Goal: Transaction & Acquisition: Purchase product/service

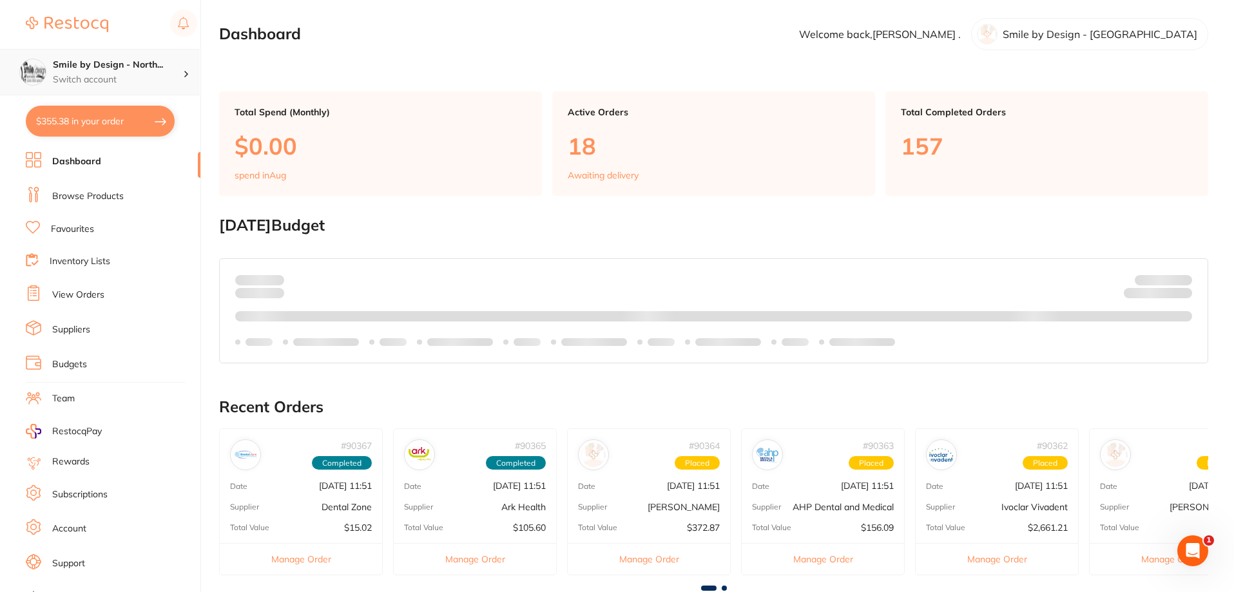
click at [131, 75] on p "Switch account" at bounding box center [118, 79] width 130 height 13
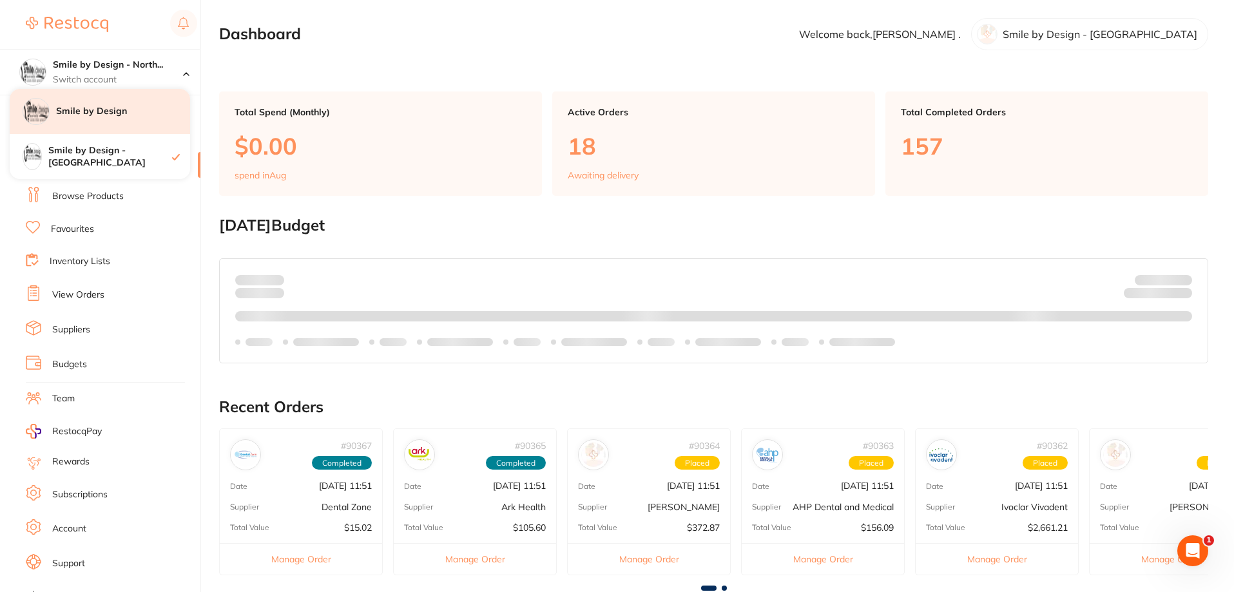
click at [131, 117] on h4 "Smile by Design" at bounding box center [123, 111] width 134 height 13
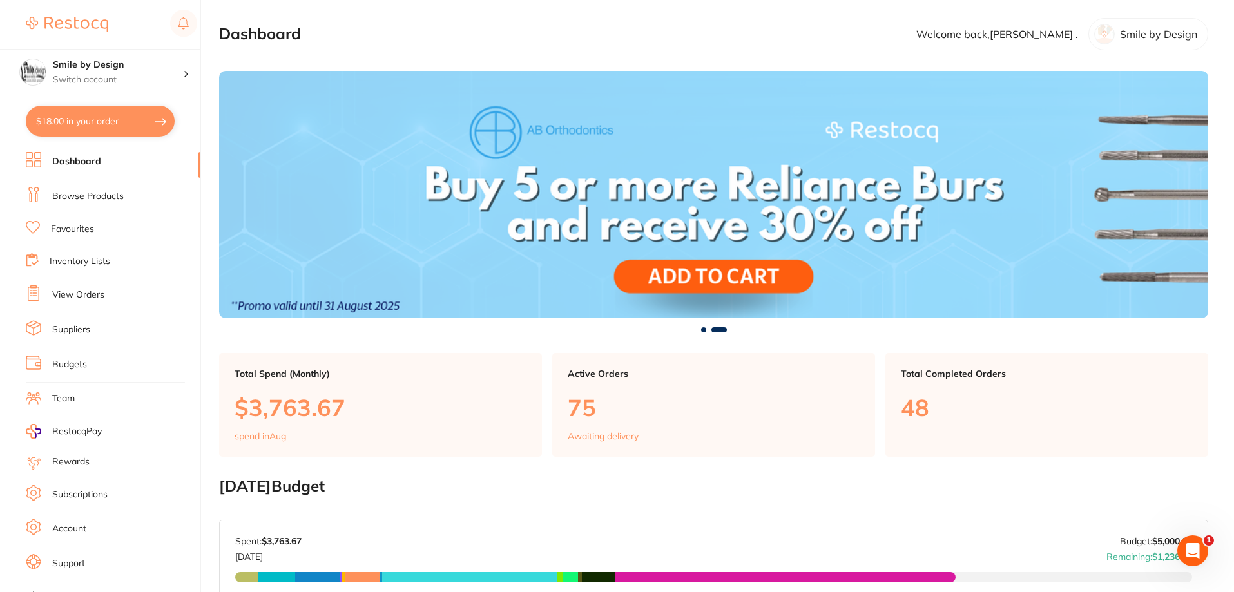
click at [72, 227] on link "Favourites" at bounding box center [72, 229] width 43 height 13
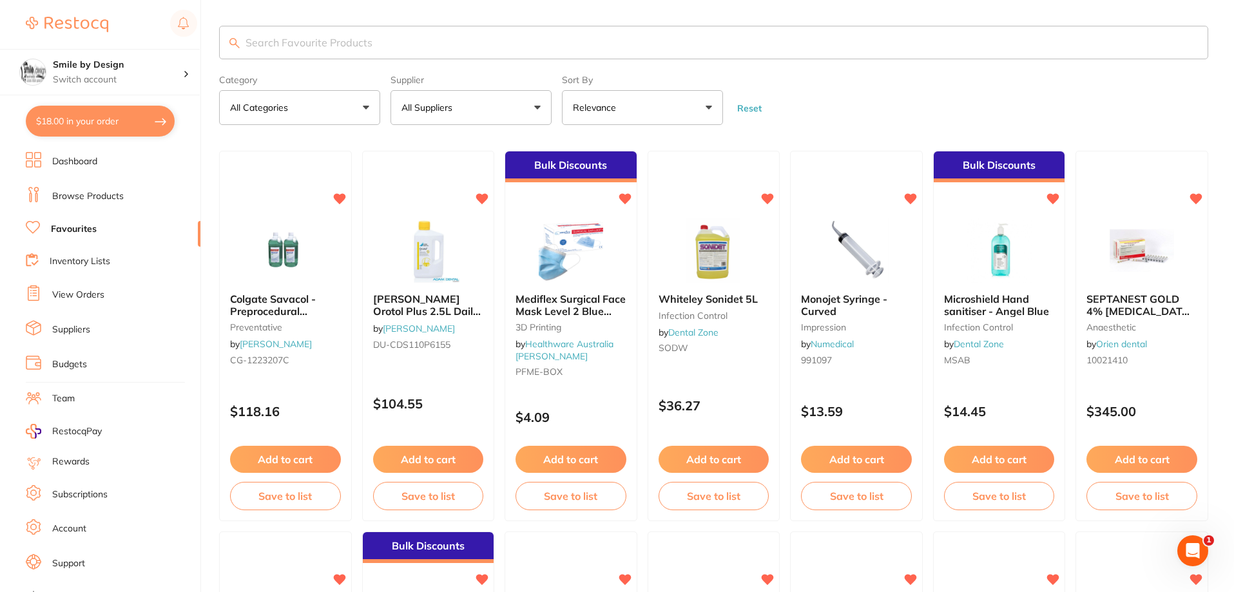
click at [472, 112] on button "All Suppliers" at bounding box center [470, 107] width 161 height 35
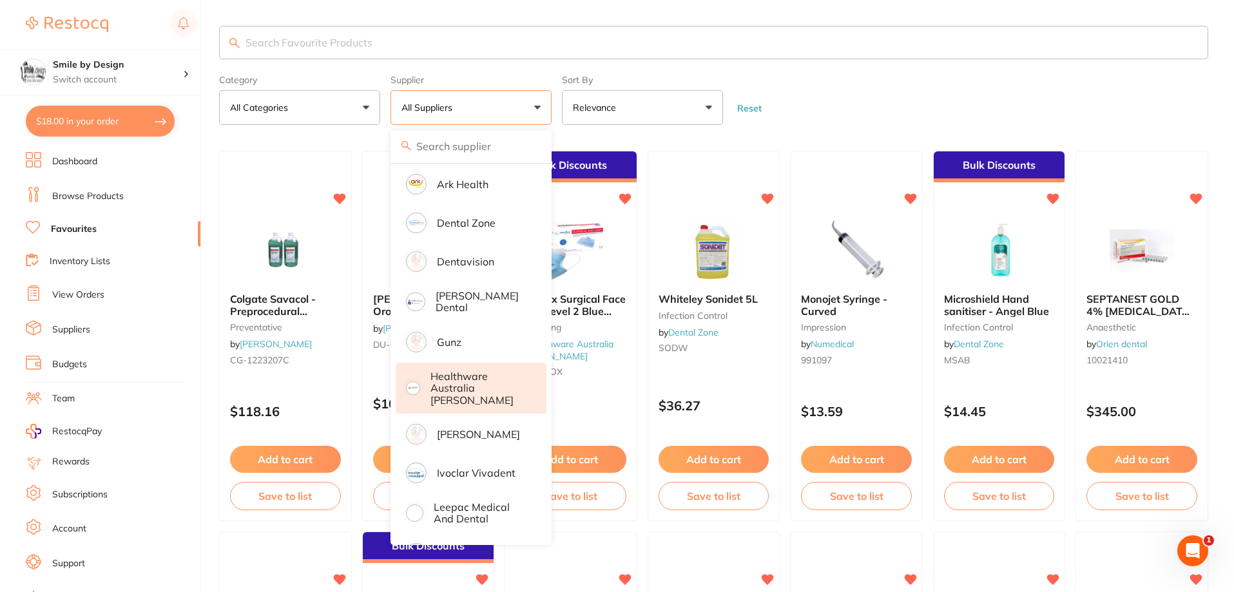
scroll to position [193, 0]
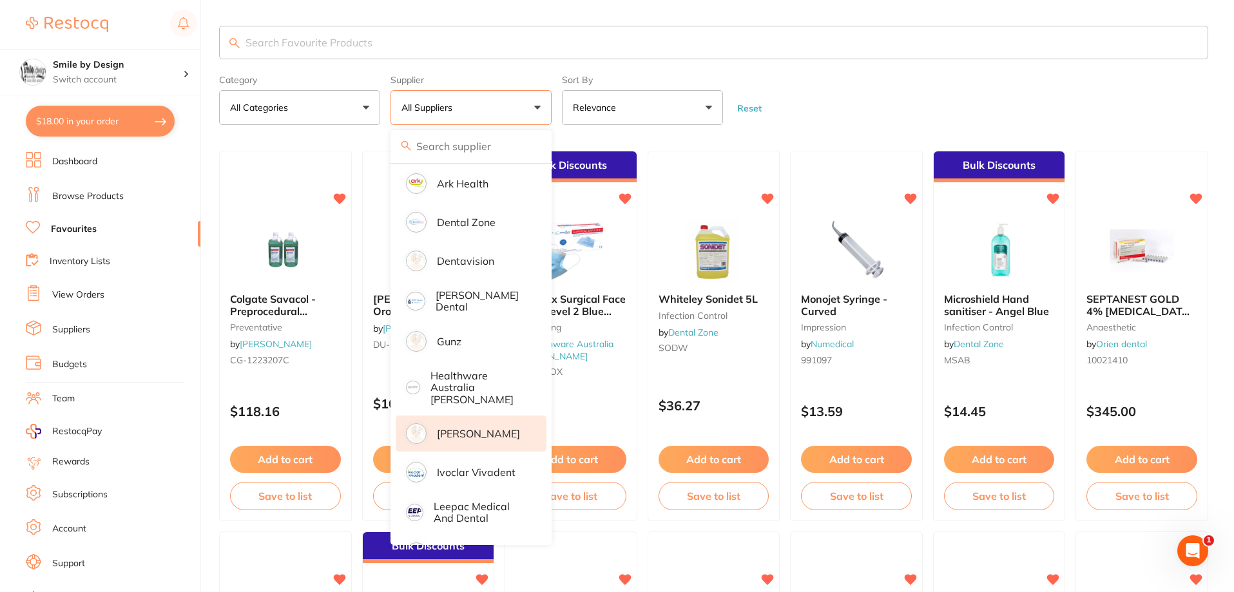
click at [483, 428] on p "[PERSON_NAME]" at bounding box center [478, 434] width 83 height 12
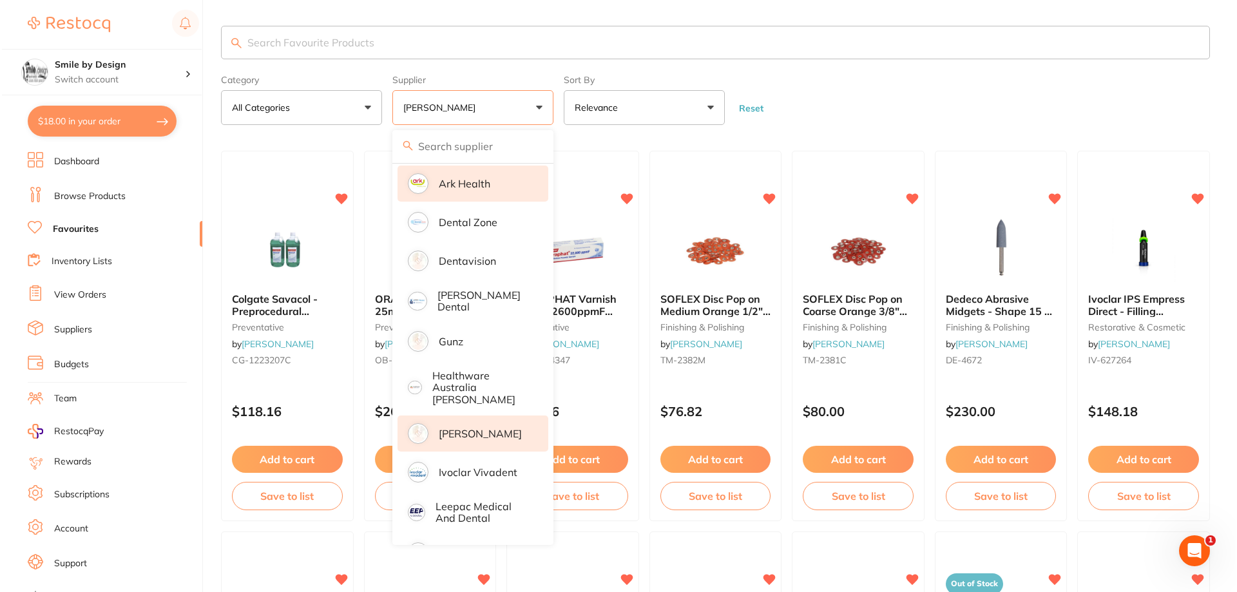
scroll to position [0, 0]
click at [296, 44] on input "search" at bounding box center [713, 43] width 989 height 34
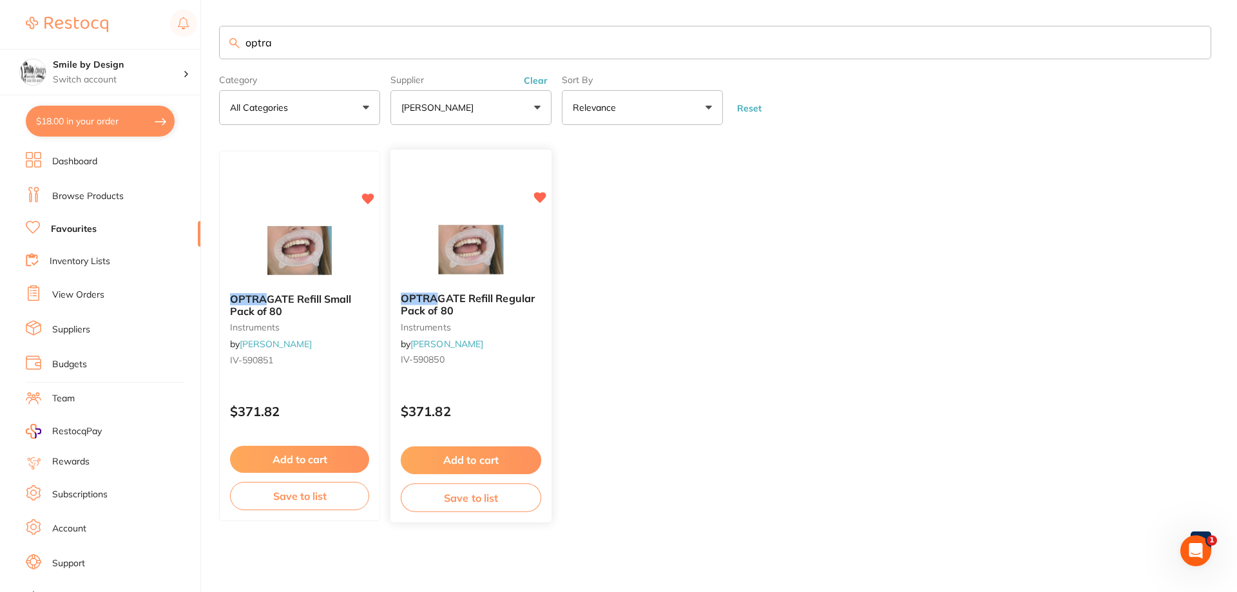
type input "optra"
click at [479, 466] on button "Add to cart" at bounding box center [471, 461] width 140 height 28
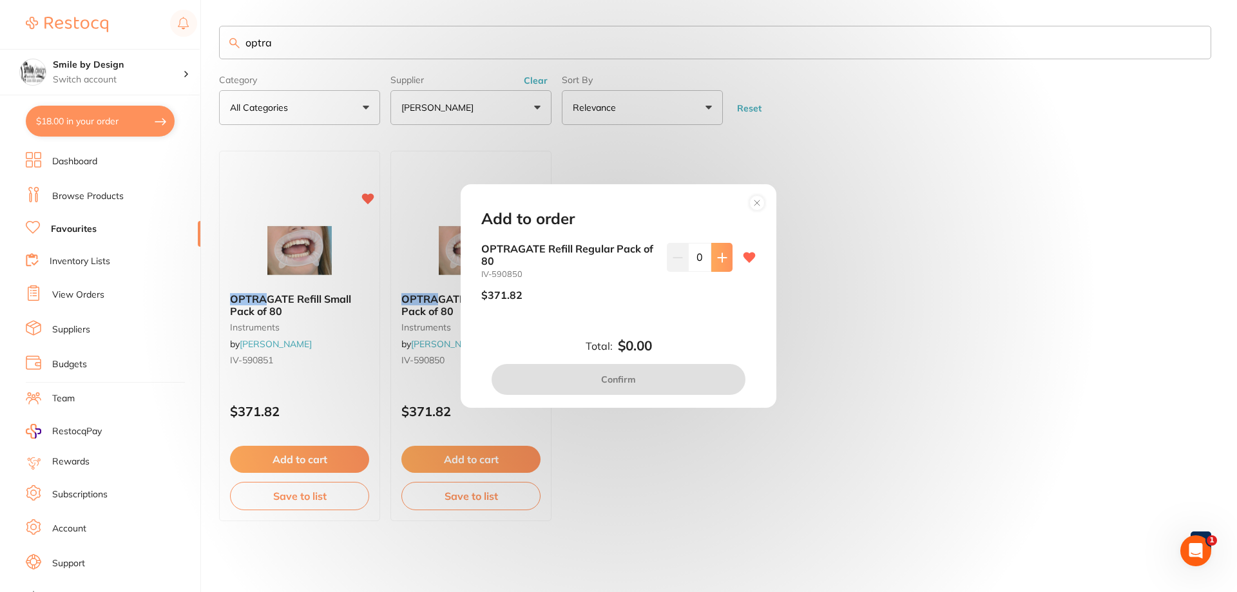
click at [727, 256] on button at bounding box center [721, 257] width 21 height 28
type input "1"
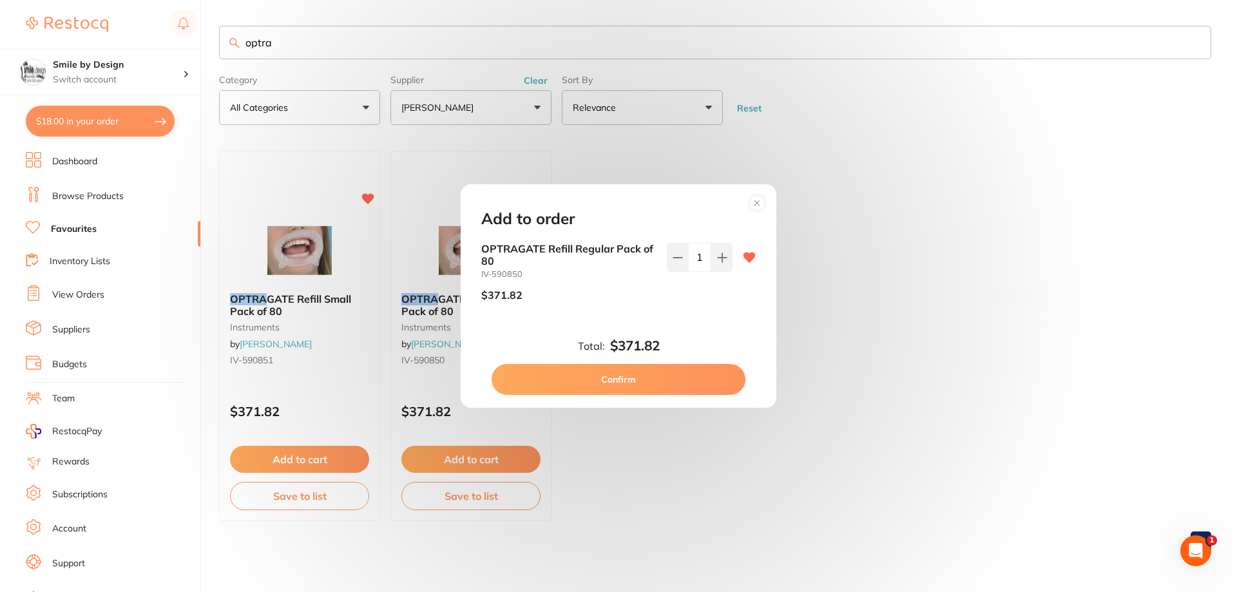
click at [692, 376] on button "Confirm" at bounding box center [619, 379] width 254 height 31
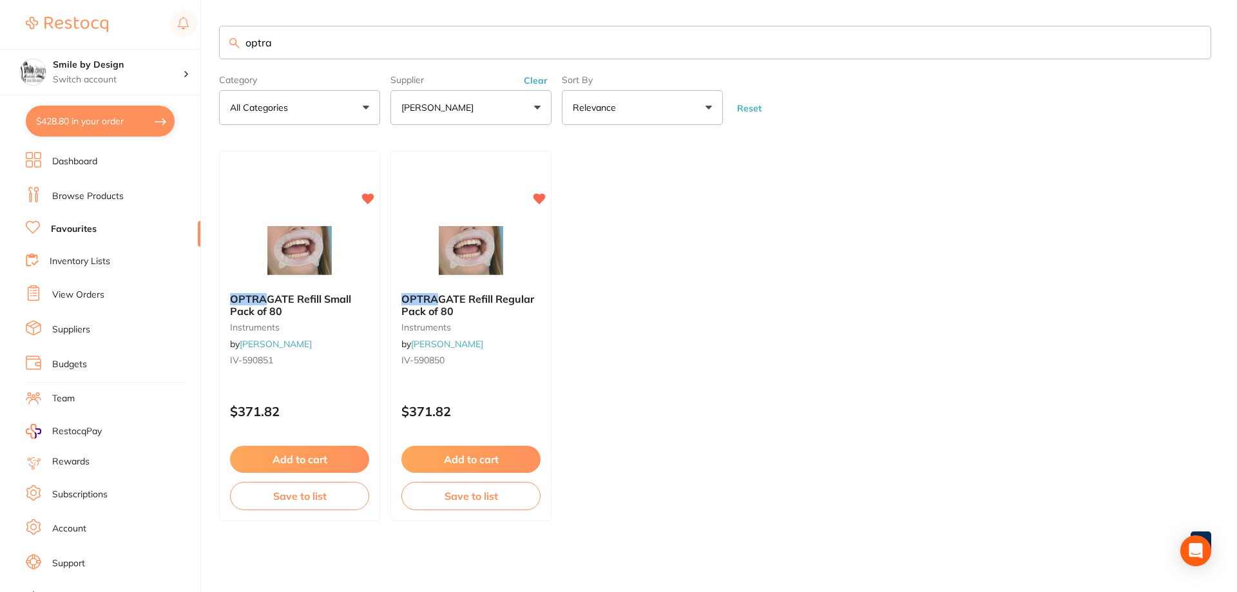
click at [291, 454] on button "Add to cart" at bounding box center [299, 459] width 139 height 27
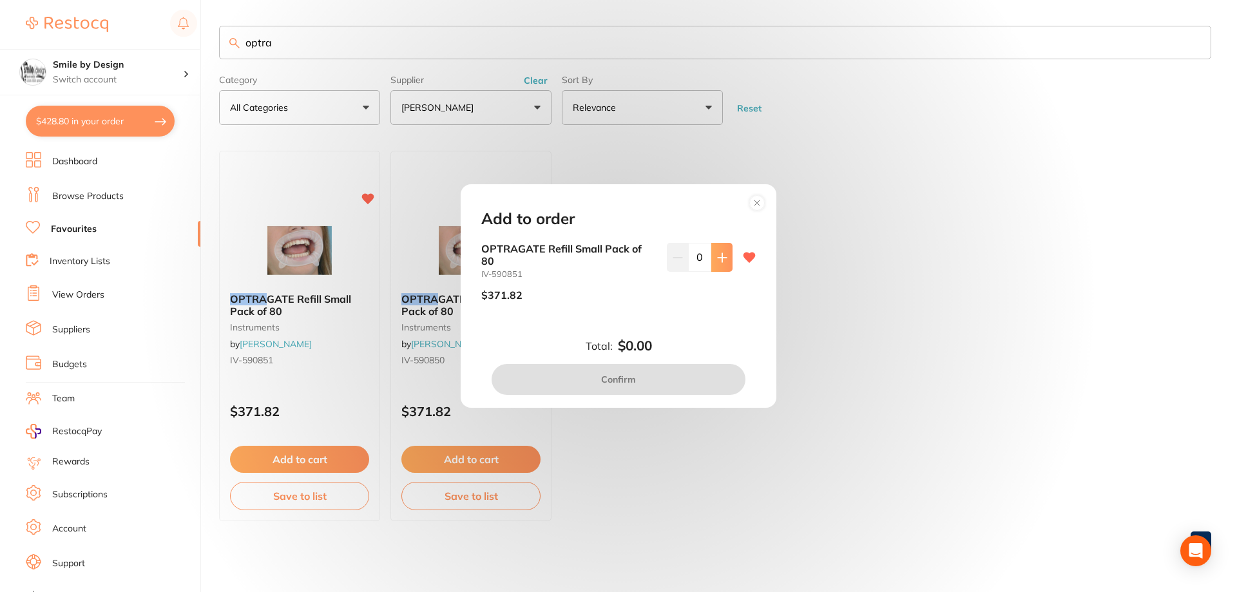
click at [720, 257] on icon at bounding box center [722, 257] width 8 height 8
type input "1"
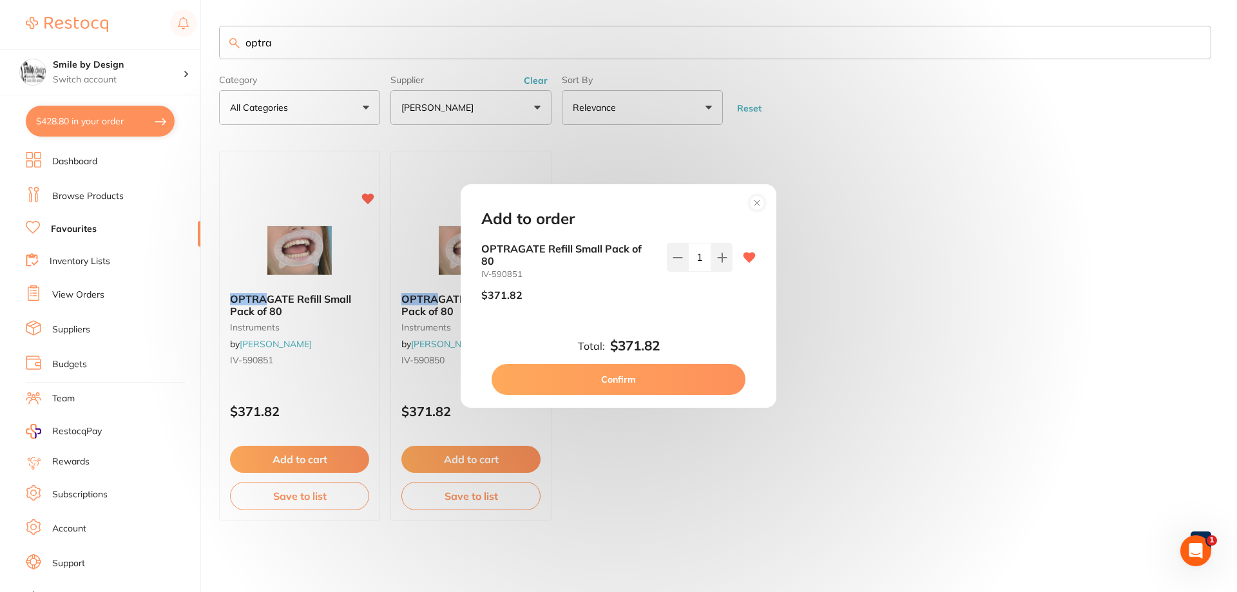
drag, startPoint x: 693, startPoint y: 371, endPoint x: 124, endPoint y: 447, distance: 574.0
click at [693, 372] on button "Confirm" at bounding box center [619, 379] width 254 height 31
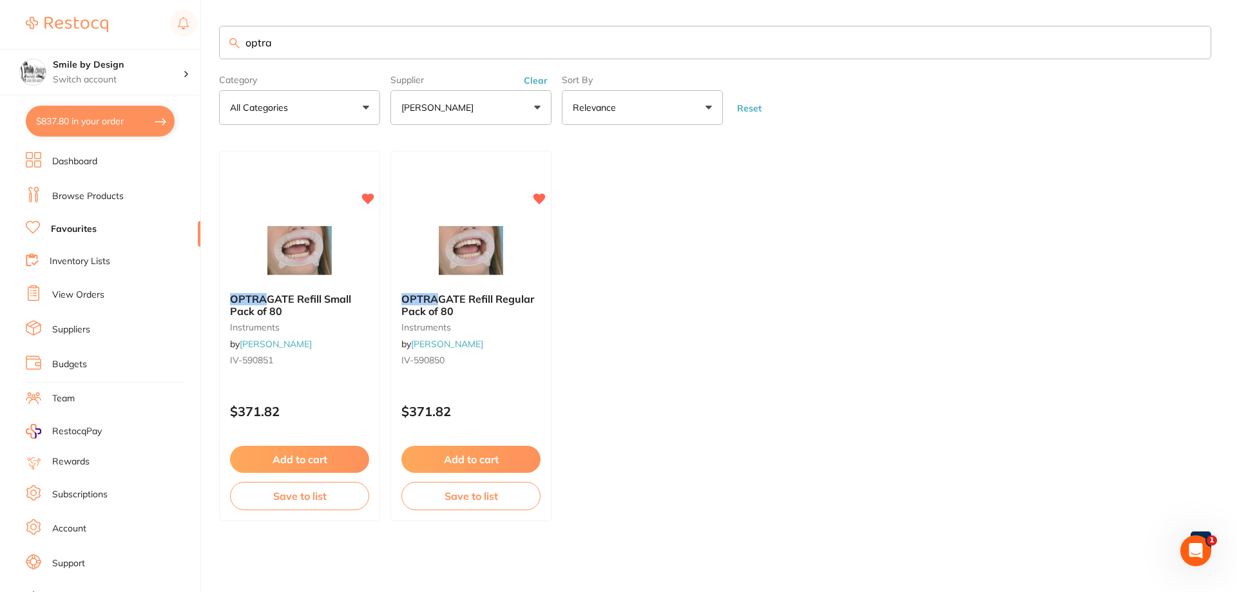
click at [76, 123] on button "$837.80 in your order" at bounding box center [100, 121] width 149 height 31
checkbox input "true"
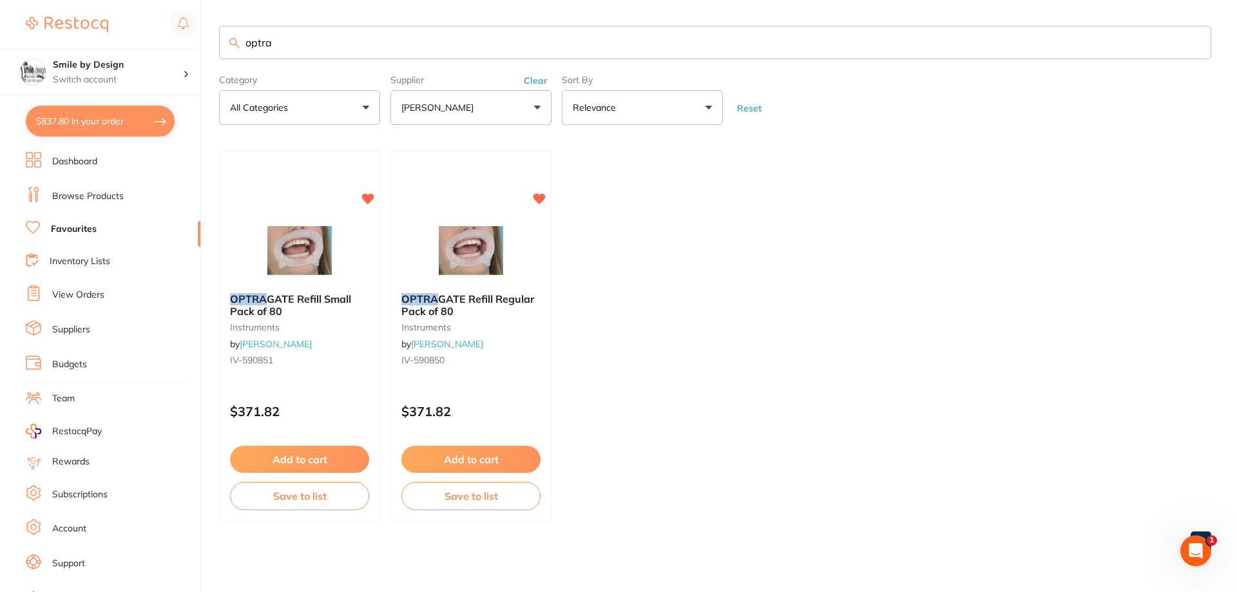
checkbox input "true"
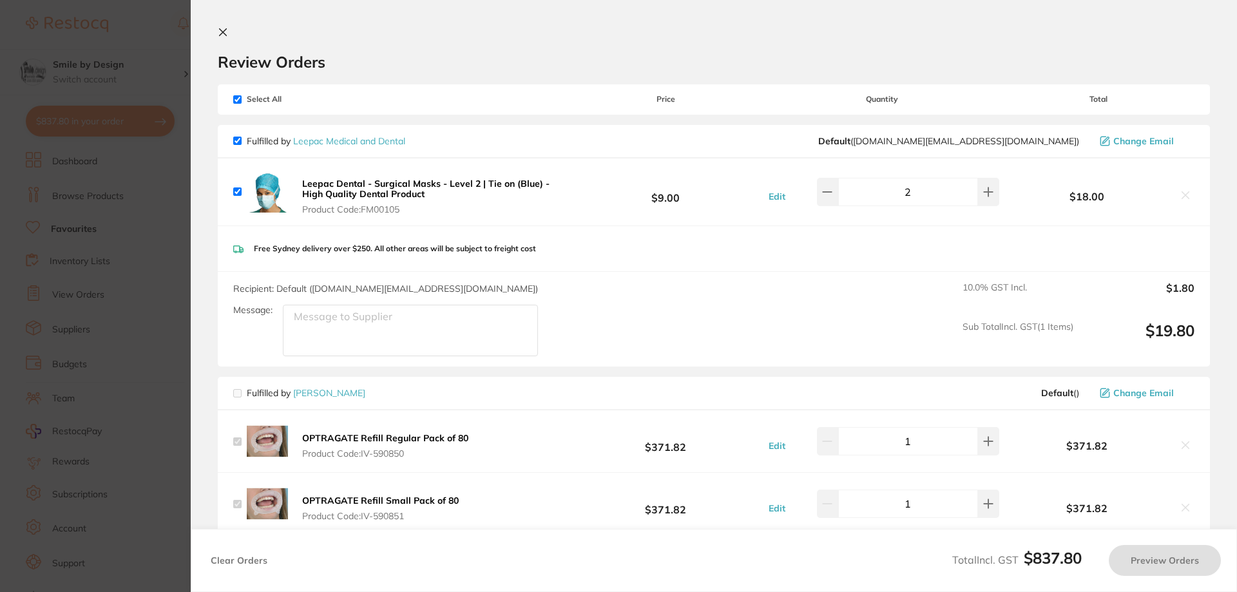
checkbox input "true"
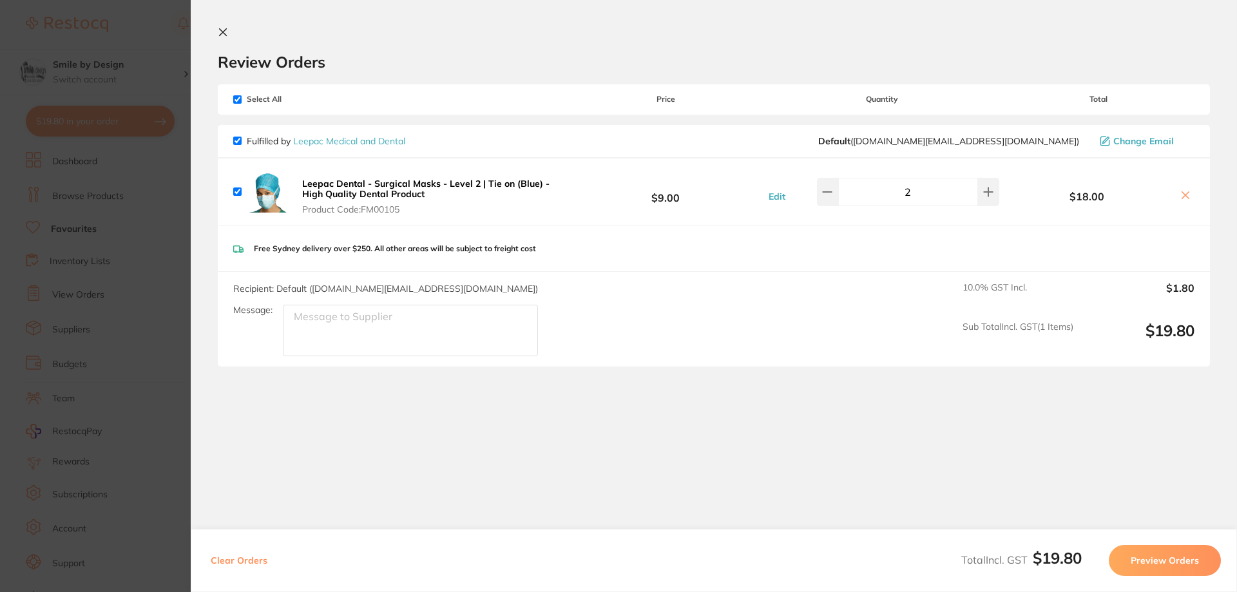
click at [225, 32] on icon at bounding box center [223, 32] width 10 height 10
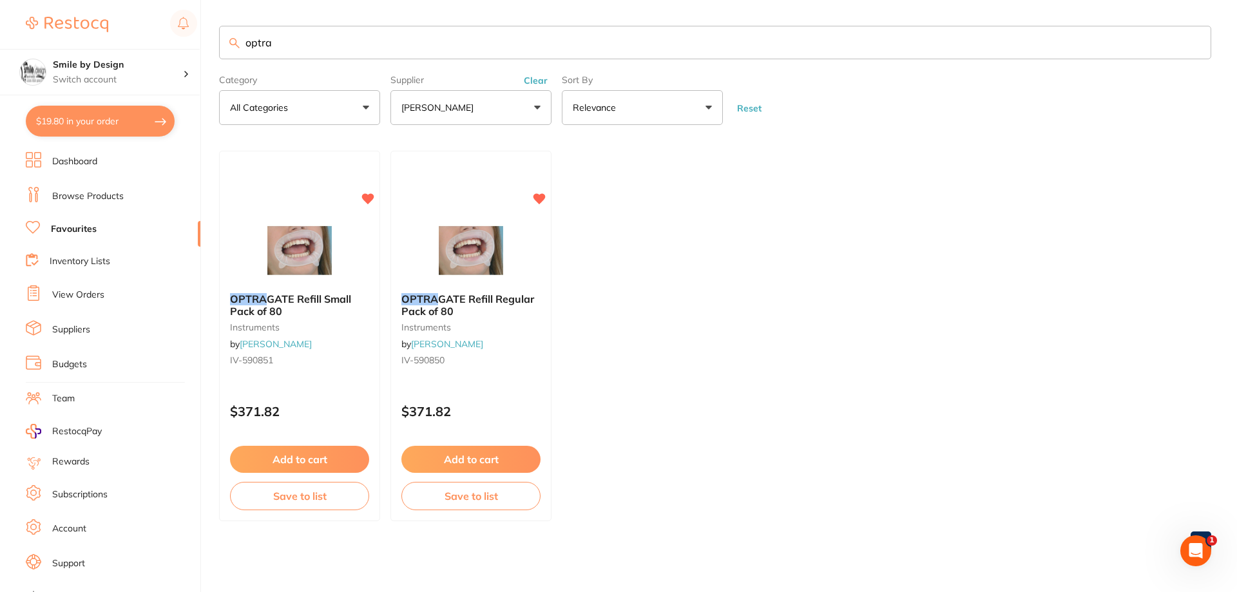
click at [86, 119] on button "$19.80 in your order" at bounding box center [100, 121] width 149 height 31
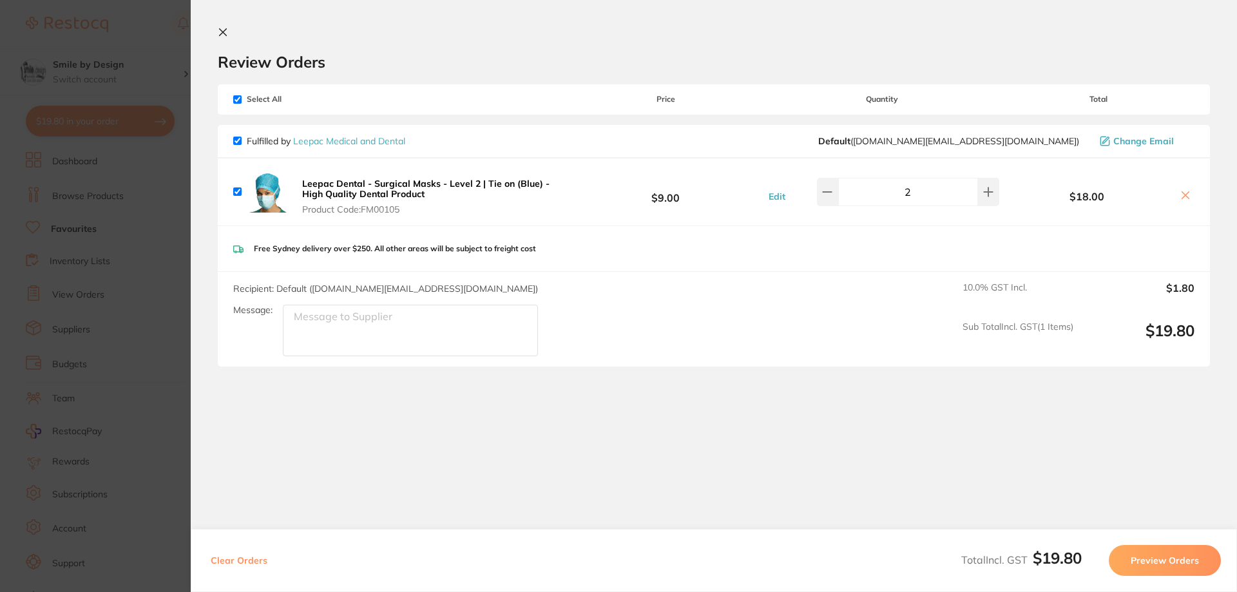
click at [227, 27] on icon at bounding box center [223, 32] width 10 height 10
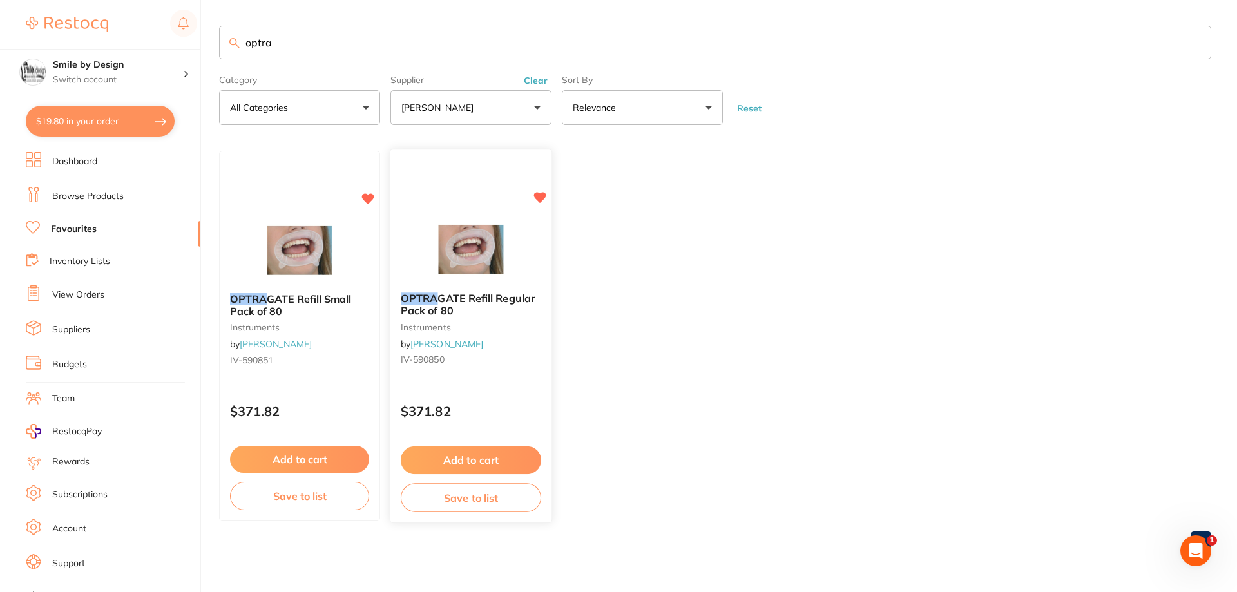
click at [483, 459] on button "Add to cart" at bounding box center [471, 461] width 140 height 28
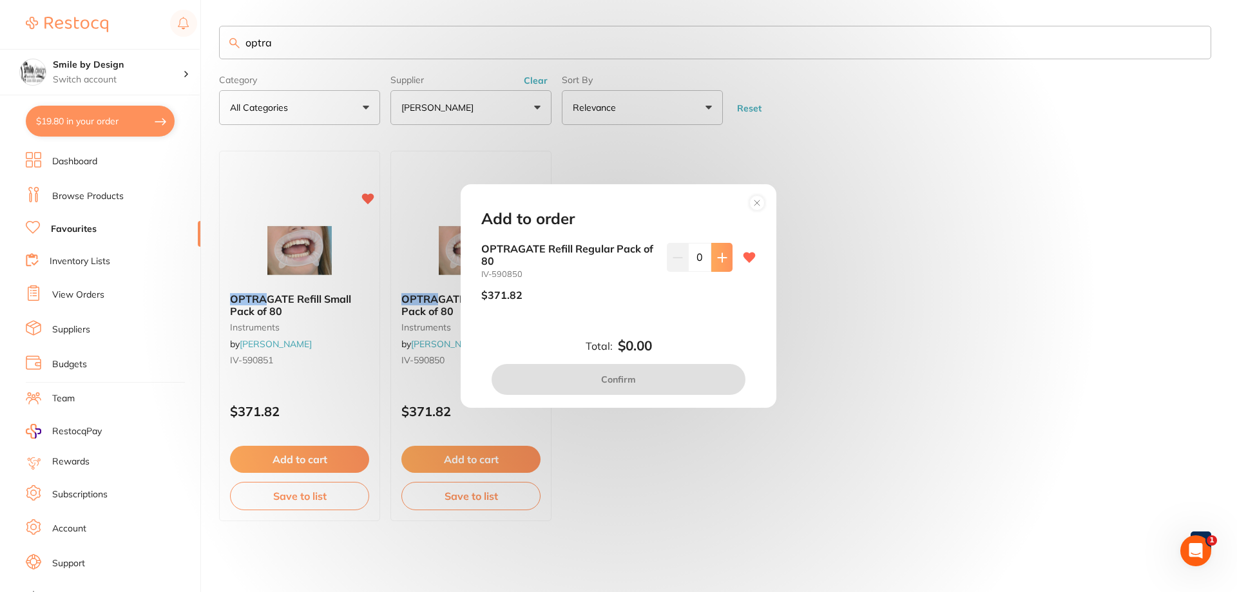
click at [718, 250] on button at bounding box center [721, 257] width 21 height 28
type input "1"
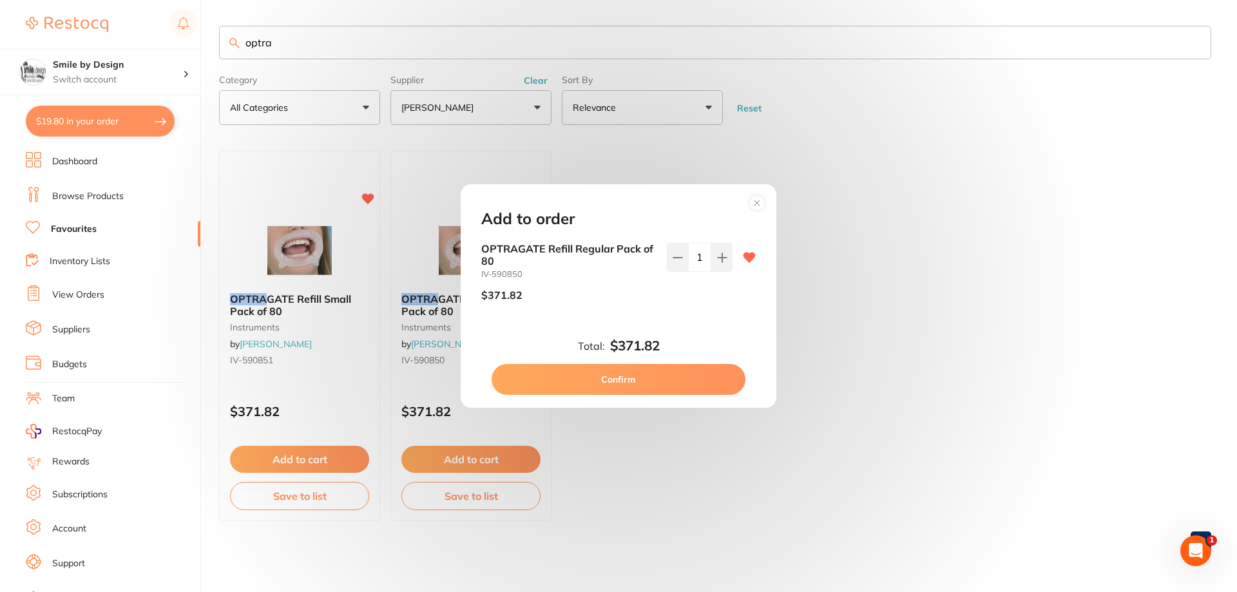
click at [682, 385] on button "Confirm" at bounding box center [619, 379] width 254 height 31
checkbox input "false"
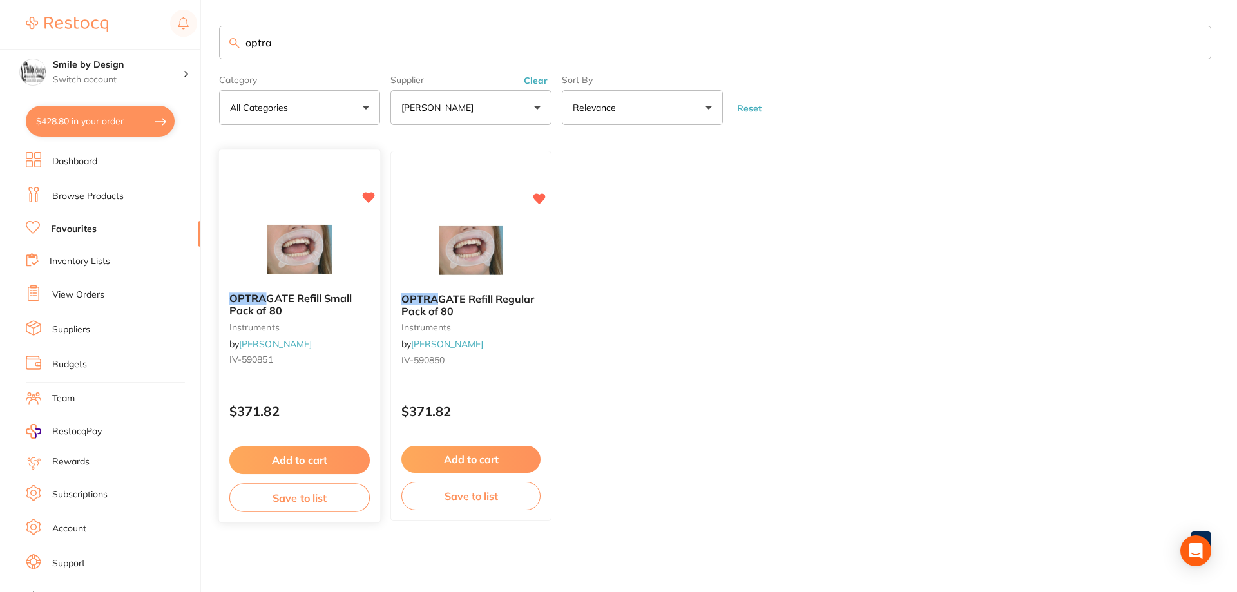
click at [307, 462] on button "Add to cart" at bounding box center [299, 461] width 140 height 28
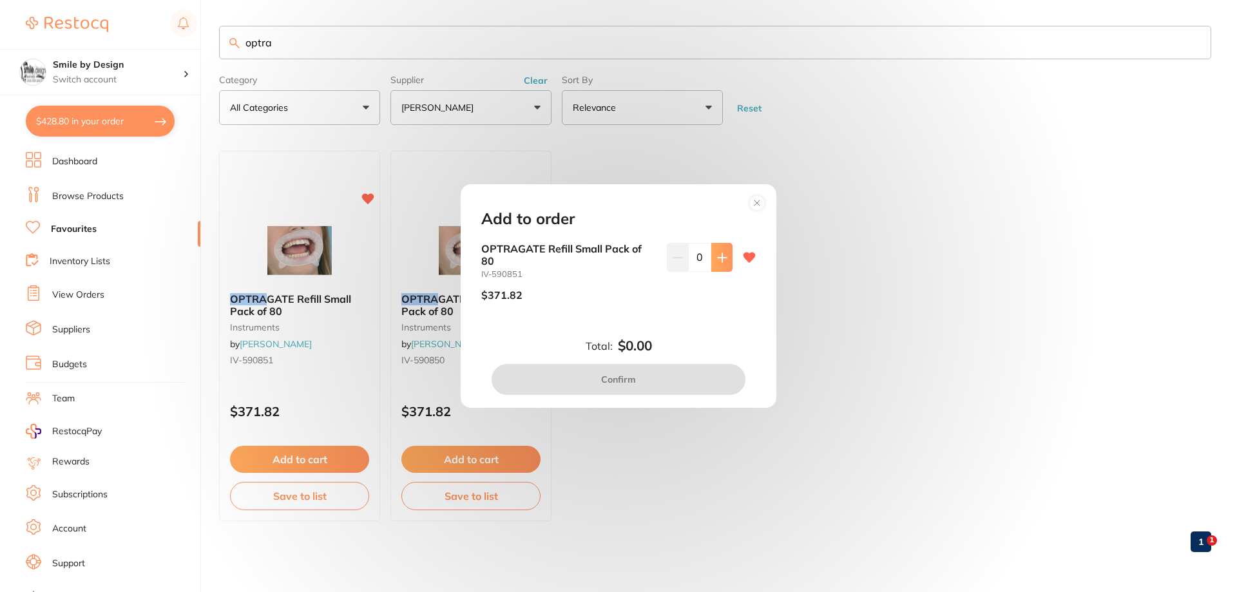
click at [718, 265] on button at bounding box center [721, 257] width 21 height 28
type input "1"
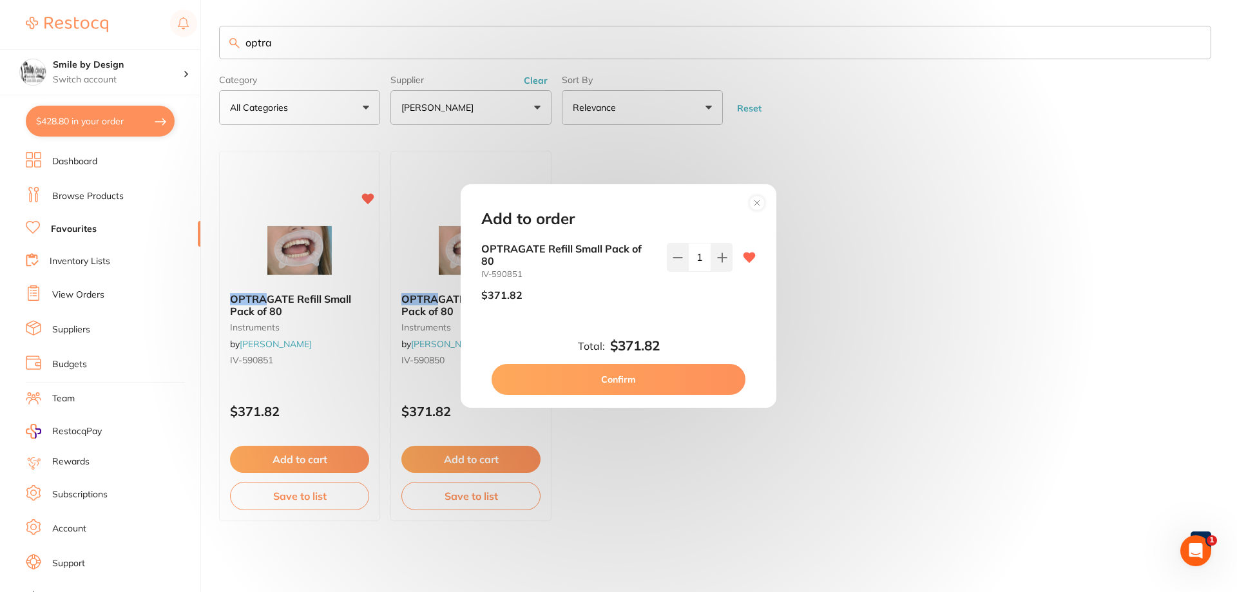
click at [624, 370] on button "Confirm" at bounding box center [619, 379] width 254 height 31
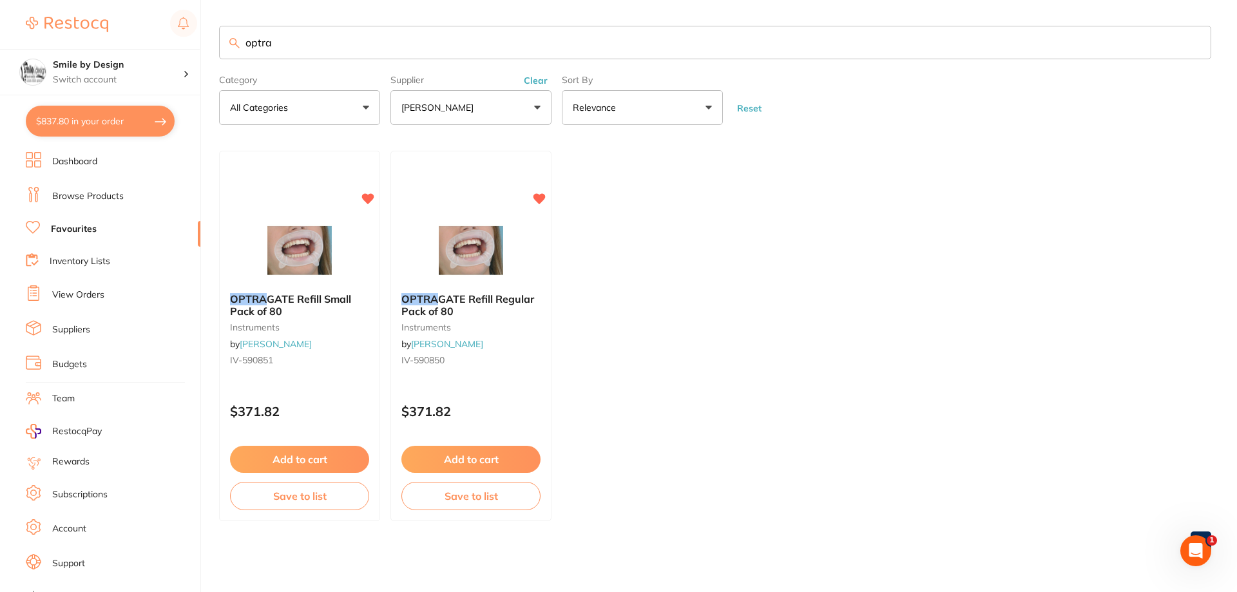
click at [135, 123] on button "$837.80 in your order" at bounding box center [100, 121] width 149 height 31
checkbox input "true"
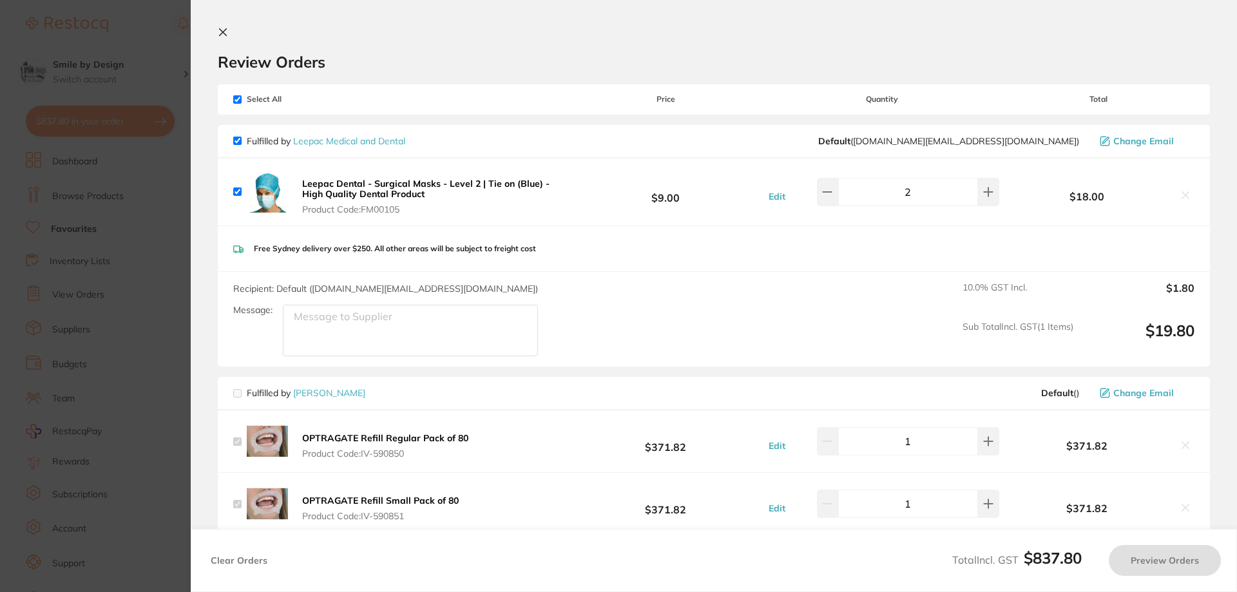
checkbox input "true"
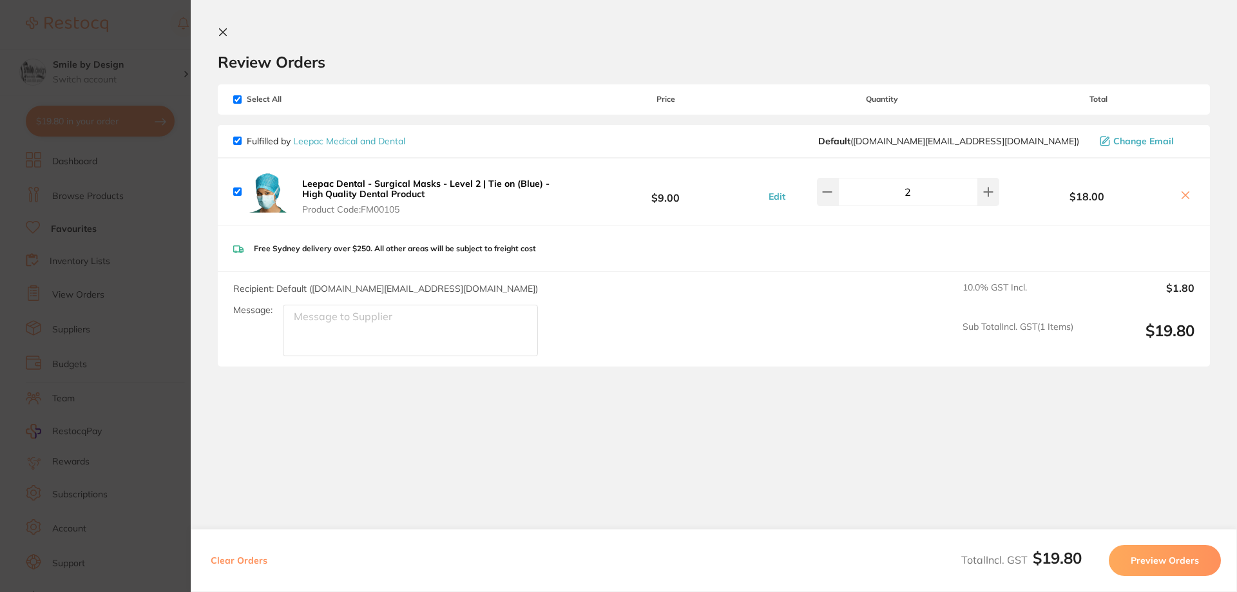
click at [224, 31] on icon at bounding box center [223, 32] width 7 height 7
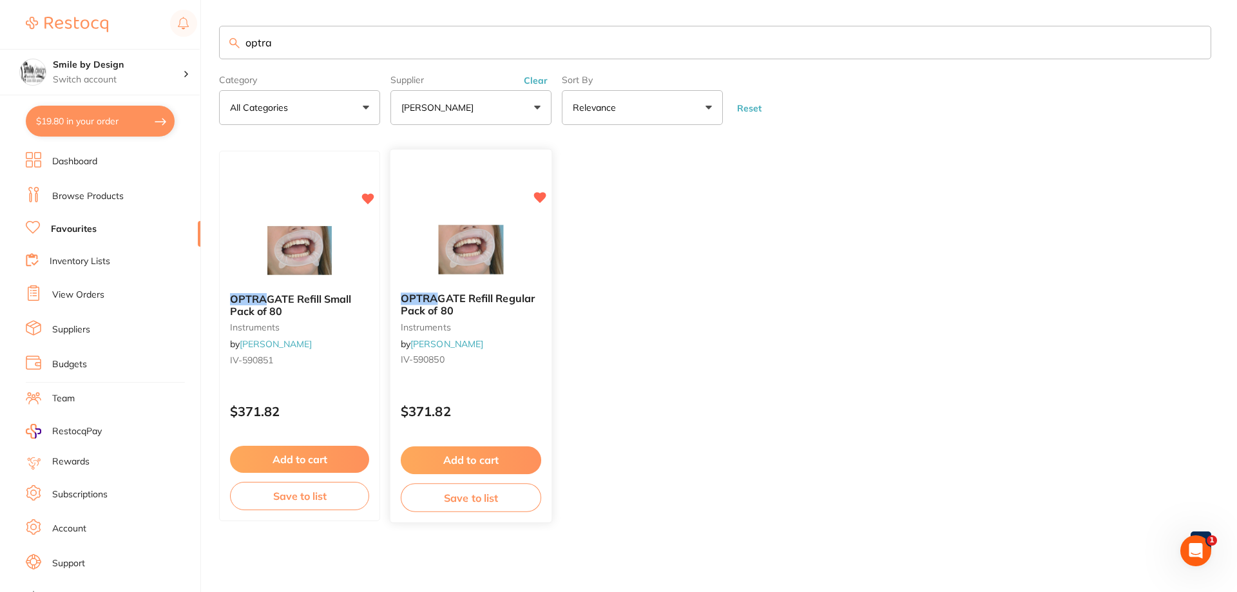
click at [479, 461] on button "Add to cart" at bounding box center [471, 461] width 140 height 28
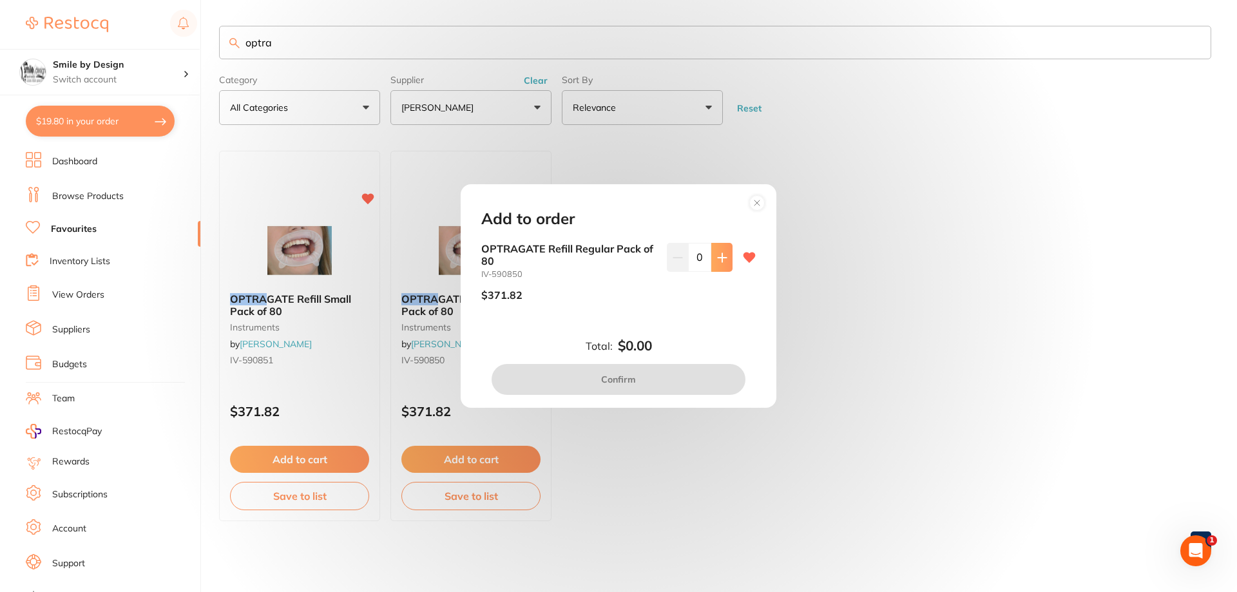
click at [720, 262] on icon at bounding box center [722, 258] width 10 height 10
type input "1"
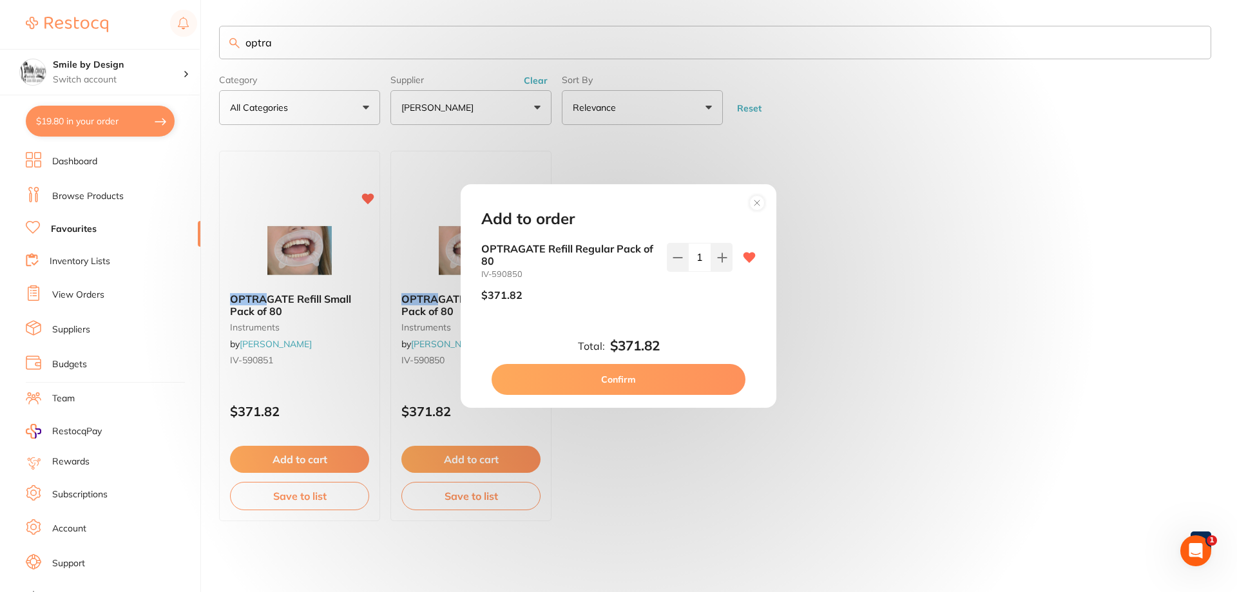
click at [657, 375] on button "Confirm" at bounding box center [619, 379] width 254 height 31
checkbox input "false"
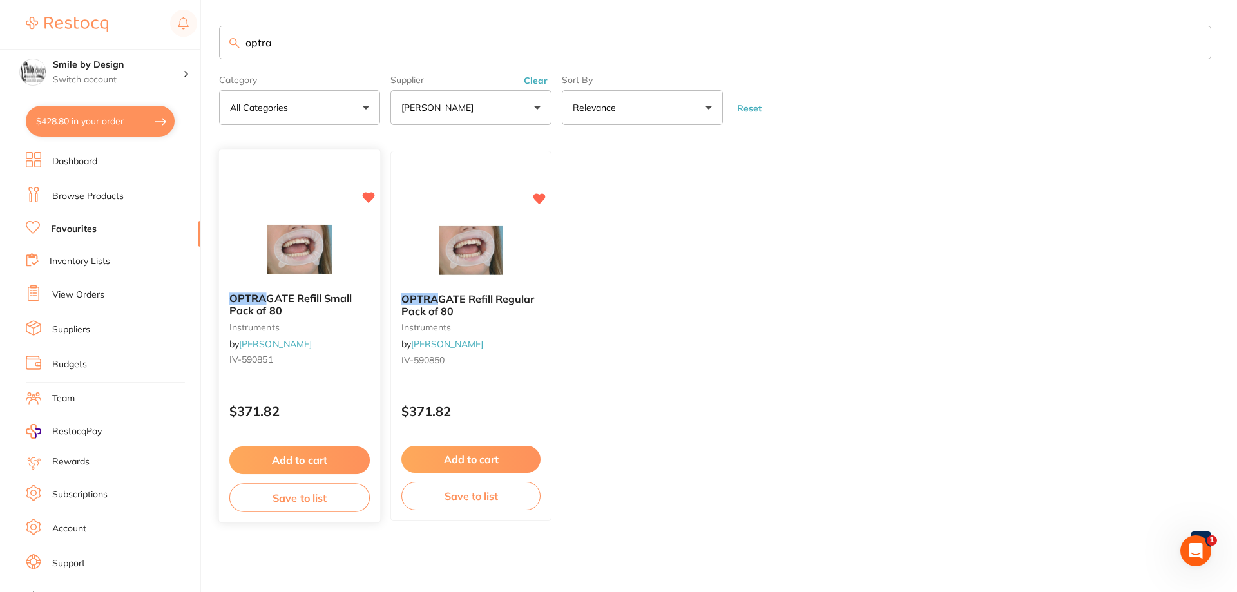
click at [332, 465] on button "Add to cart" at bounding box center [299, 461] width 140 height 28
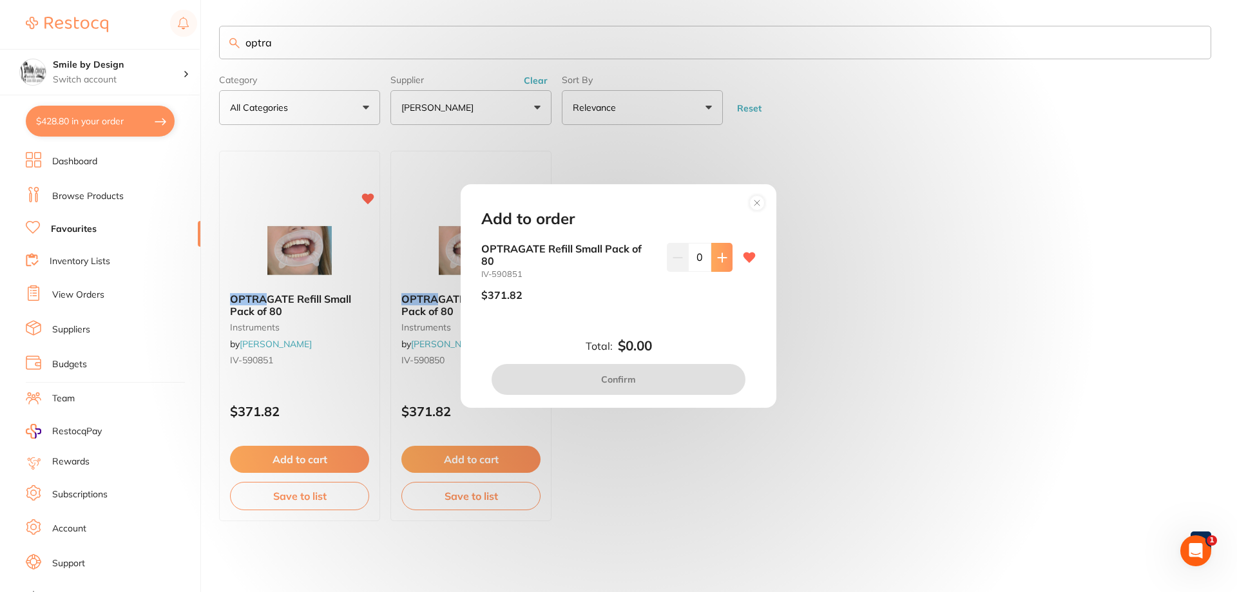
click at [713, 260] on button at bounding box center [721, 257] width 21 height 28
type input "1"
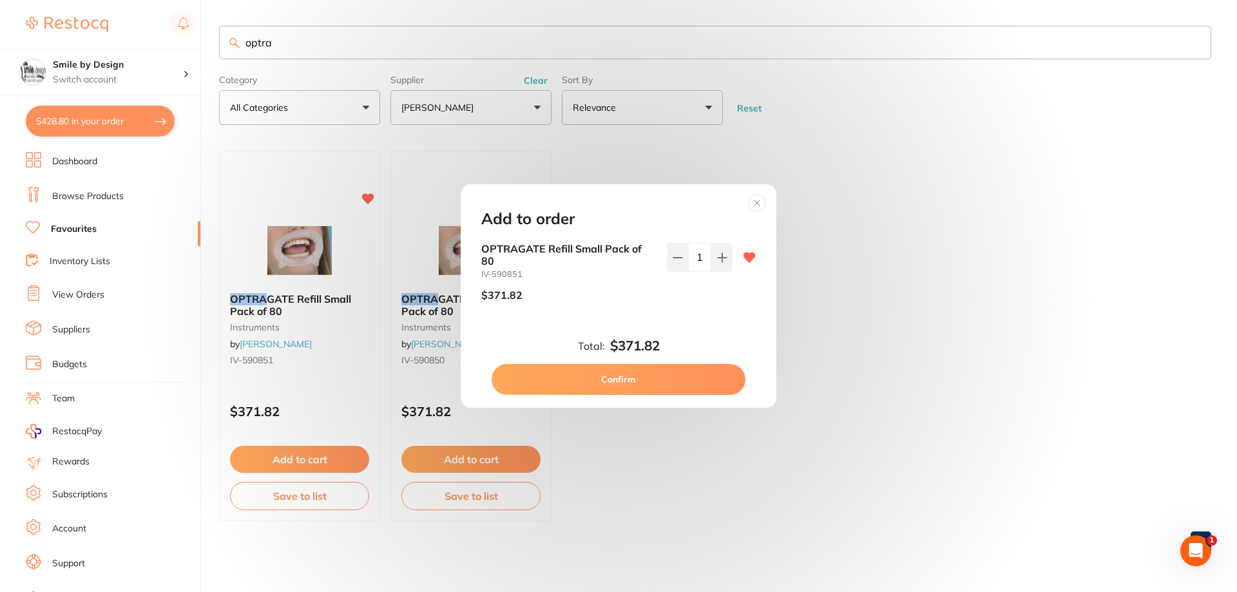
click at [598, 374] on button "Confirm" at bounding box center [619, 379] width 254 height 31
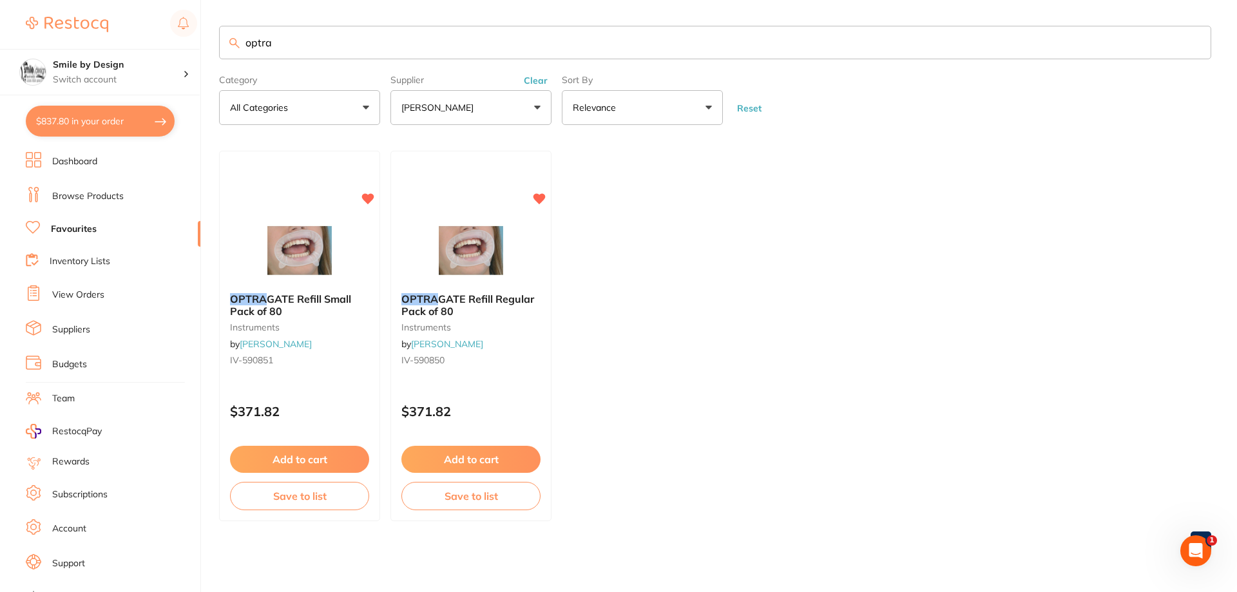
click at [75, 126] on button "$837.80 in your order" at bounding box center [100, 121] width 149 height 31
checkbox input "true"
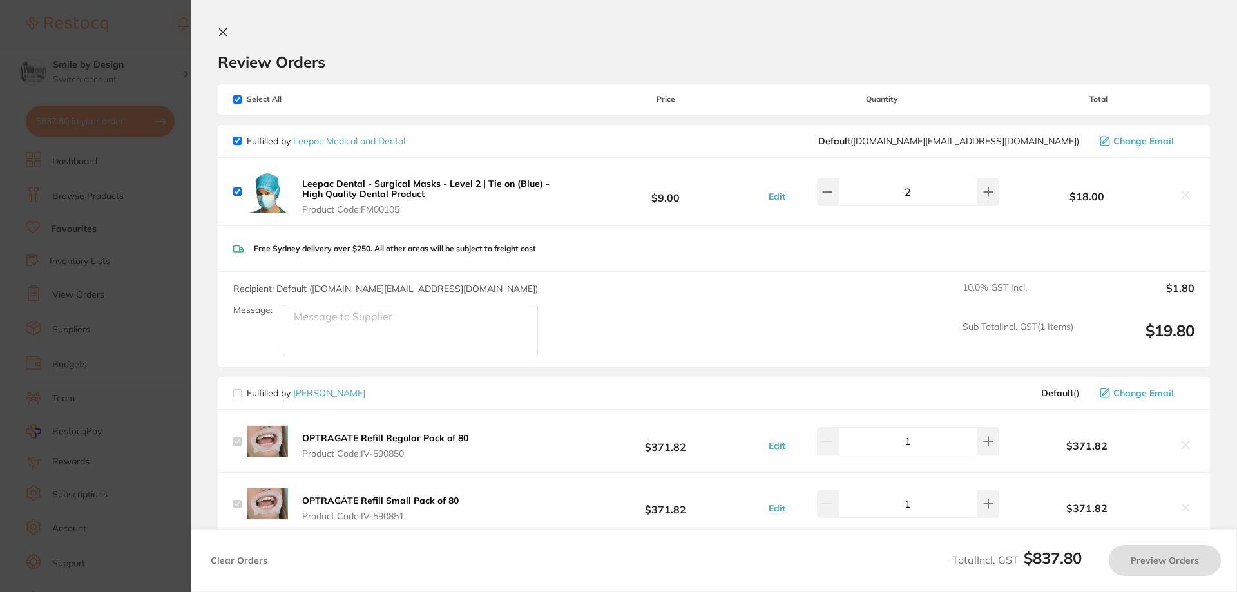
checkbox input "true"
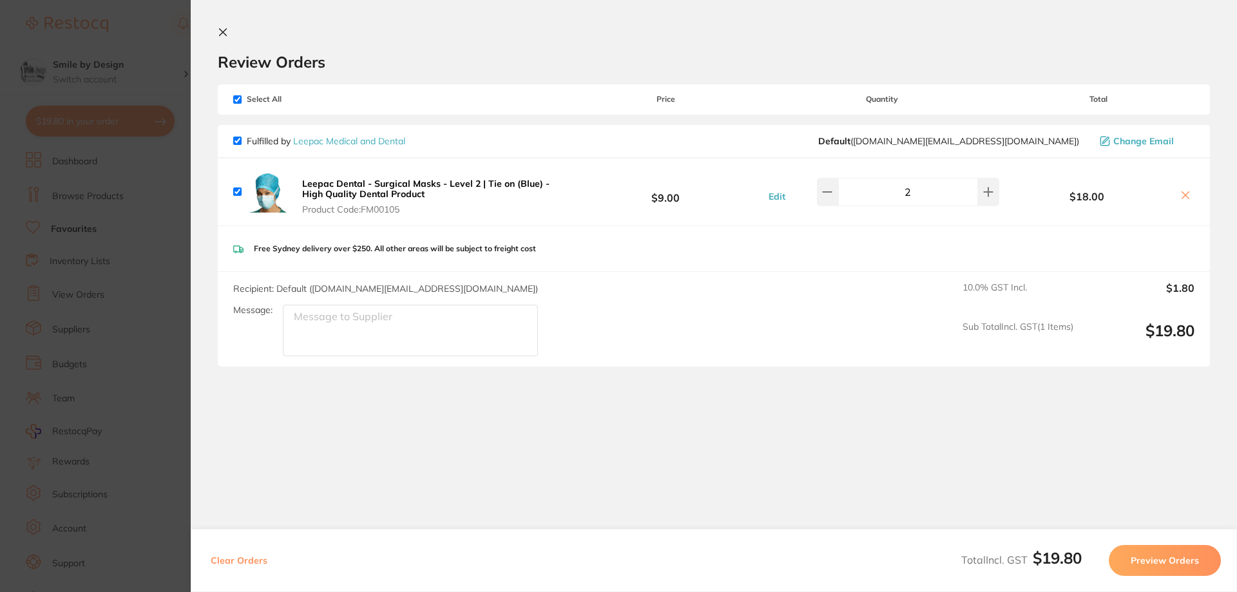
click at [221, 32] on icon at bounding box center [223, 32] width 10 height 10
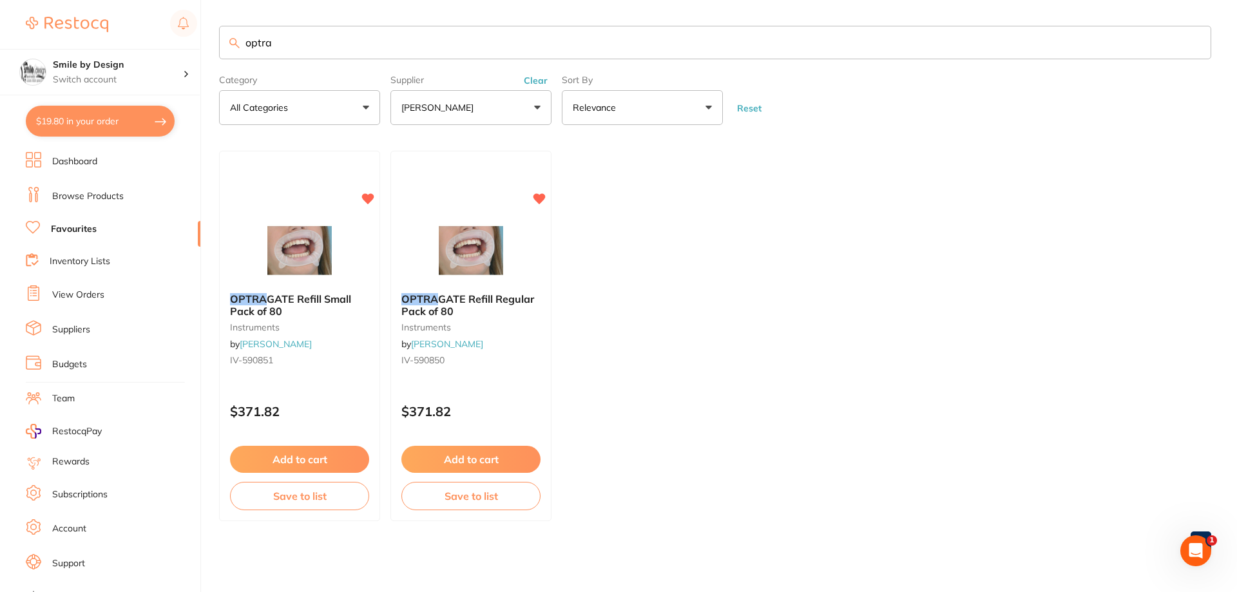
click at [521, 113] on button "[PERSON_NAME]" at bounding box center [470, 107] width 161 height 35
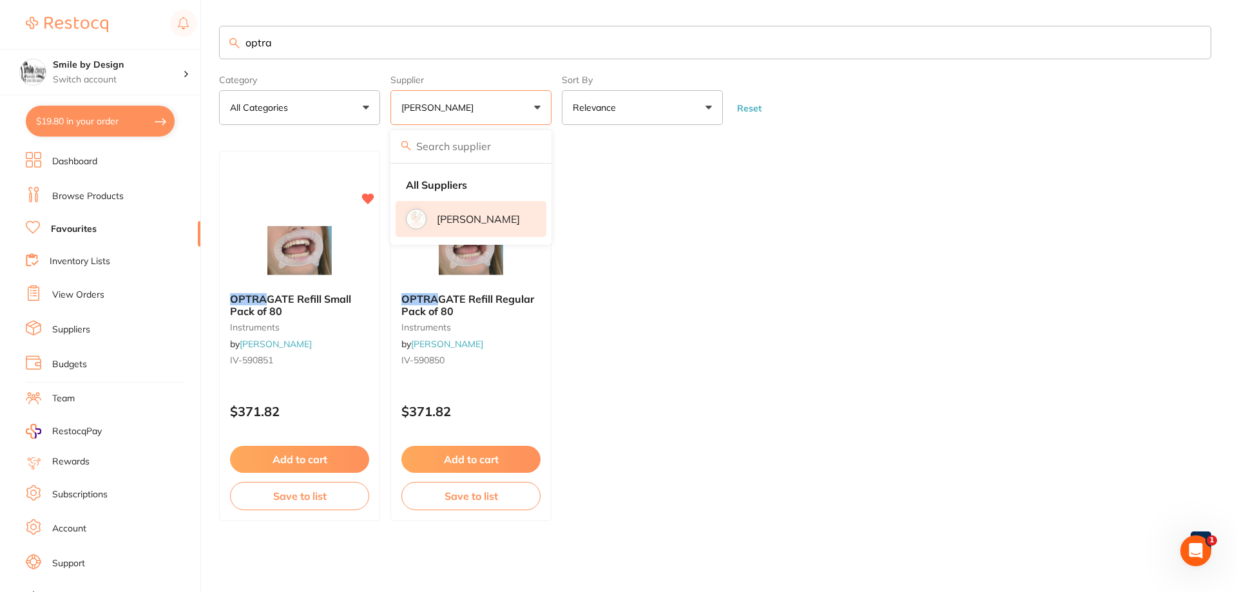
click at [639, 307] on ul "OPTRA GATE Refill Small Pack of 80 instruments by Henry Schein Halas IV-590851 …" at bounding box center [715, 336] width 992 height 370
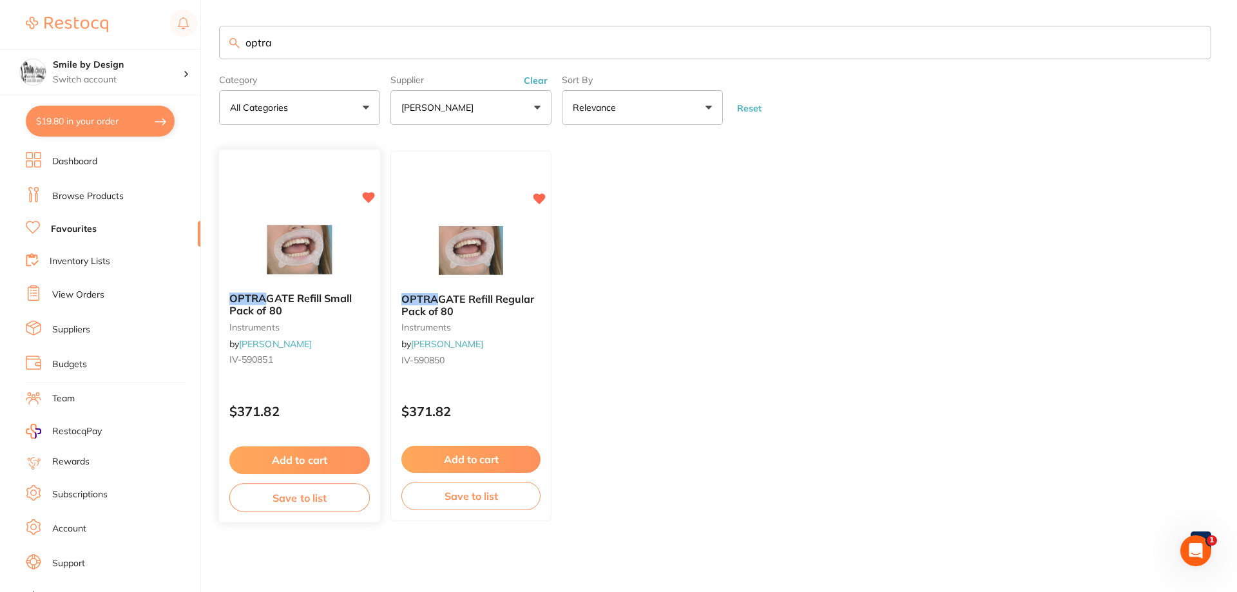
click at [351, 462] on button "Add to cart" at bounding box center [299, 461] width 140 height 28
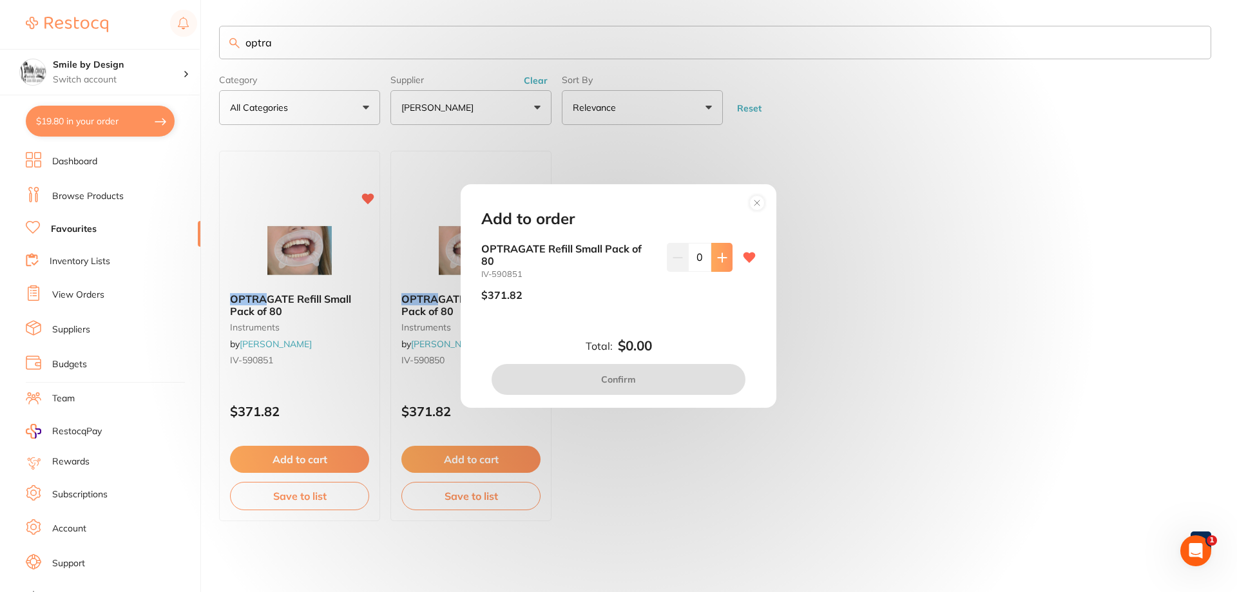
click at [724, 266] on button at bounding box center [721, 257] width 21 height 28
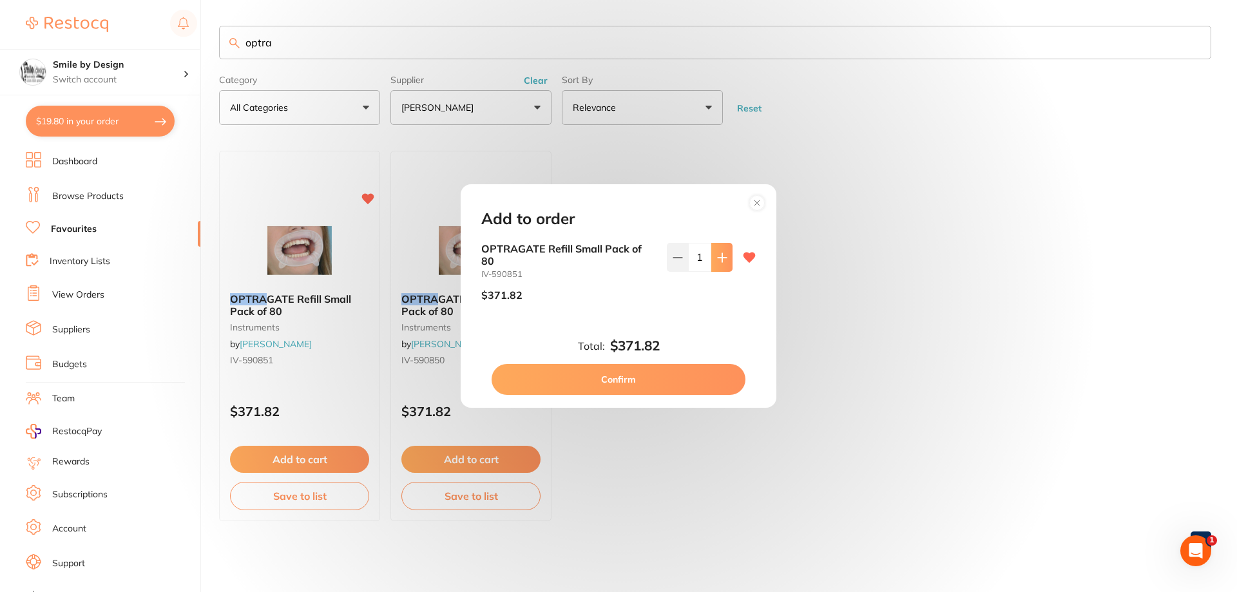
click at [724, 266] on button at bounding box center [721, 257] width 21 height 28
type input "2"
click at [686, 370] on button "Confirm" at bounding box center [619, 379] width 254 height 31
checkbox input "false"
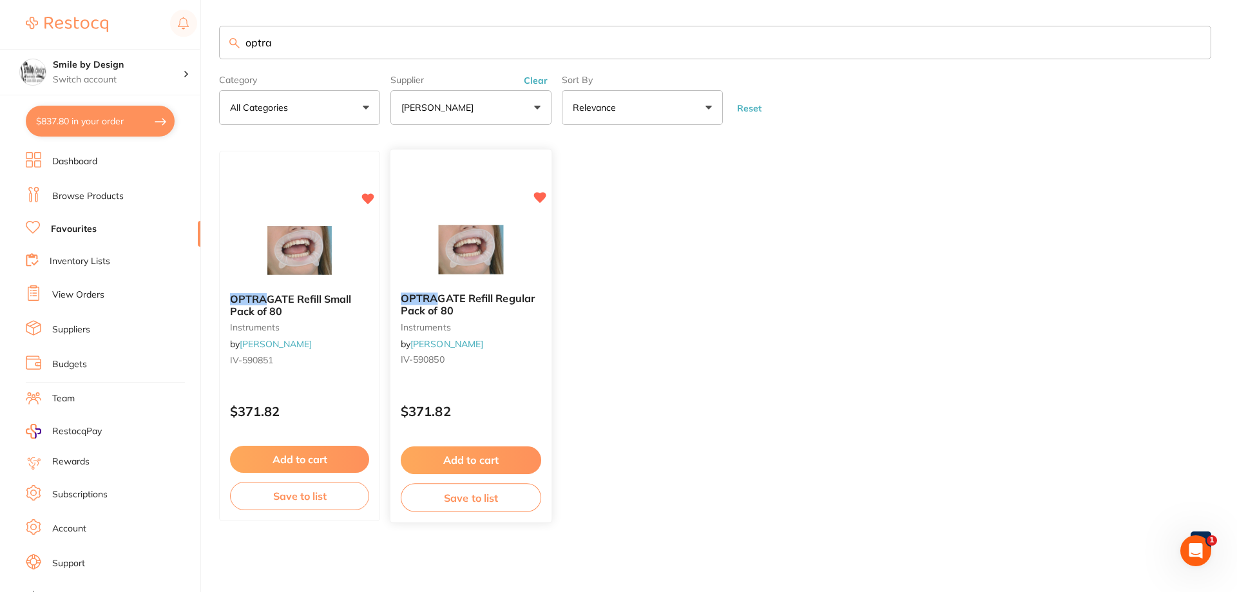
click at [469, 457] on button "Add to cart" at bounding box center [471, 461] width 140 height 28
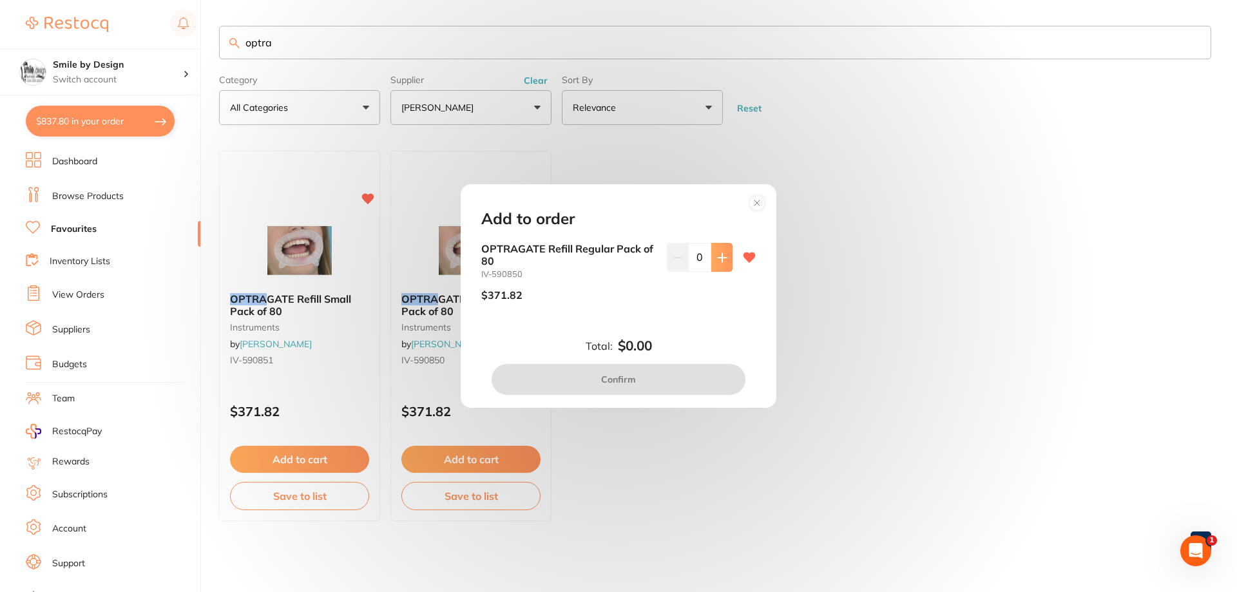
click at [714, 263] on button at bounding box center [721, 257] width 21 height 28
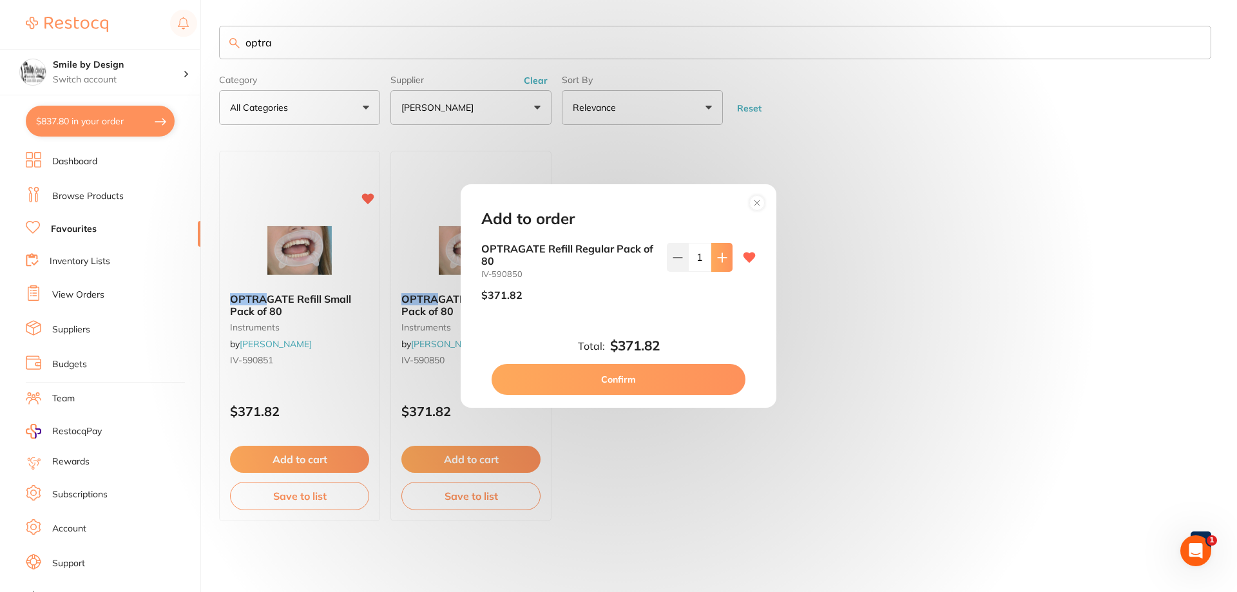
click at [714, 263] on button at bounding box center [721, 257] width 21 height 28
type input "2"
click at [654, 375] on button "Confirm" at bounding box center [619, 379] width 254 height 31
